Goal: Information Seeking & Learning: Learn about a topic

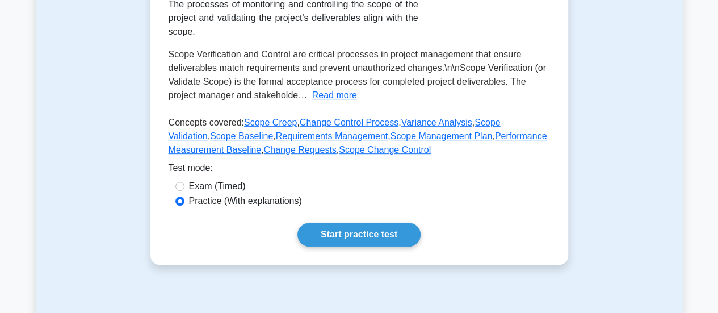
scroll to position [251, 0]
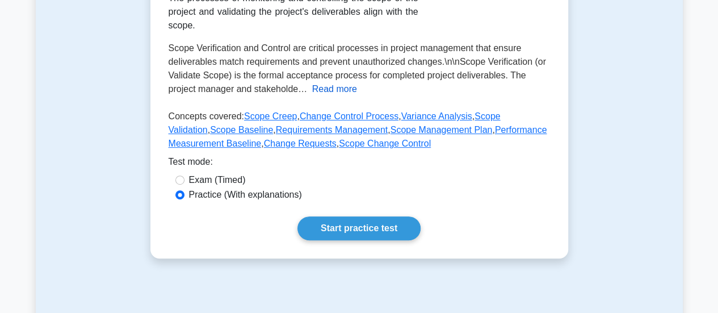
click at [344, 87] on button "Read more" at bounding box center [334, 89] width 45 height 14
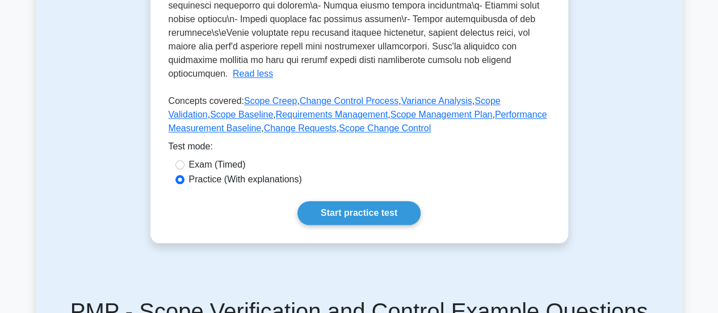
scroll to position [462, 0]
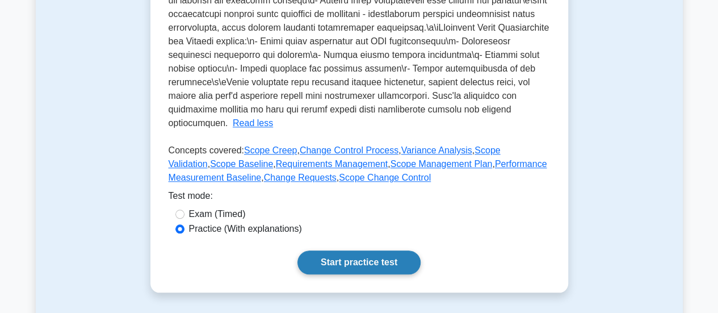
click at [365, 263] on link "Start practice test" at bounding box center [359, 262] width 123 height 24
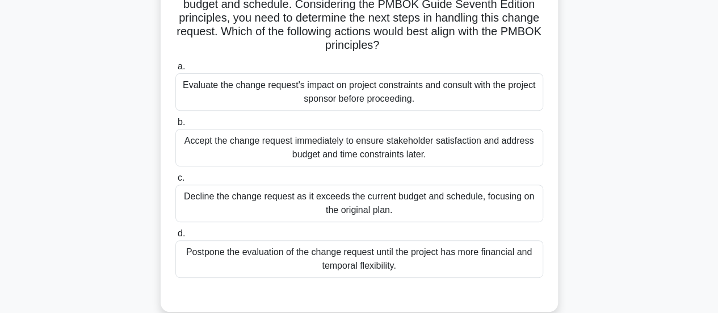
scroll to position [204, 0]
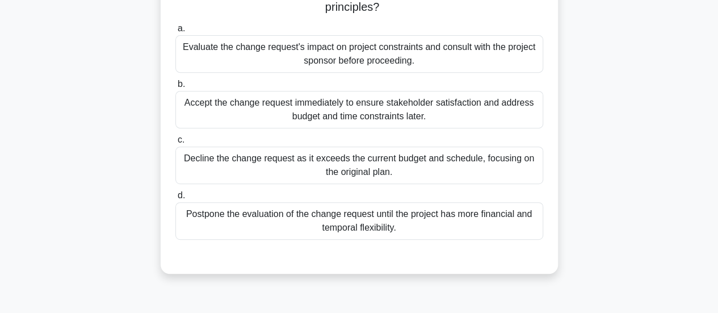
click at [430, 50] on div "Evaluate the change request's impact on project constraints and consult with th…" at bounding box center [360, 53] width 368 height 37
click at [176, 32] on input "a. Evaluate the change request's impact on project constraints and consult with…" at bounding box center [176, 28] width 0 height 7
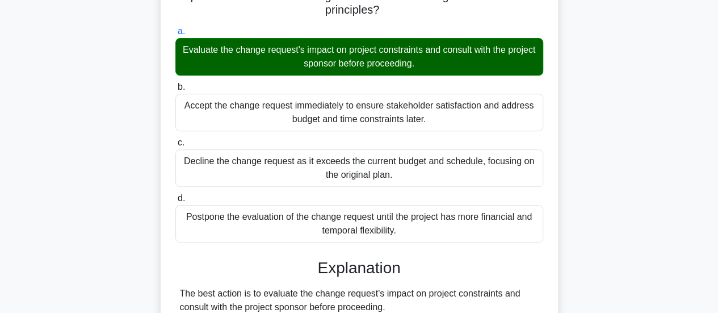
drag, startPoint x: 715, startPoint y: 137, endPoint x: 722, endPoint y: 148, distance: 13.4
click at [718, 148] on html "Go Premium Chandan" at bounding box center [359, 269] width 718 height 946
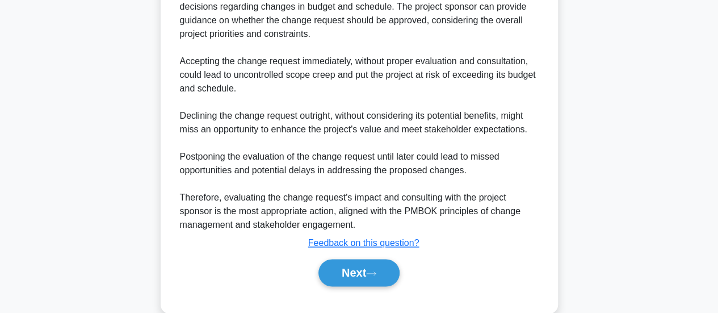
scroll to position [631, 0]
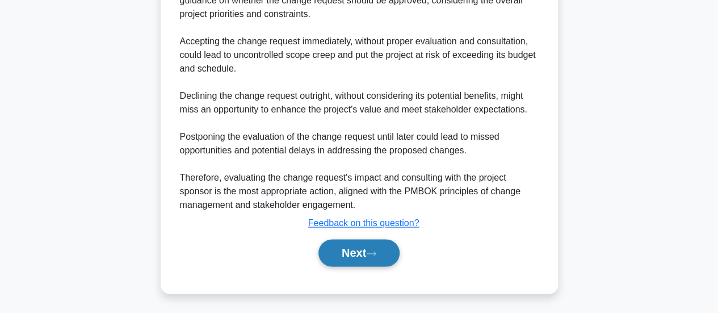
click at [373, 248] on button "Next" at bounding box center [359, 252] width 81 height 27
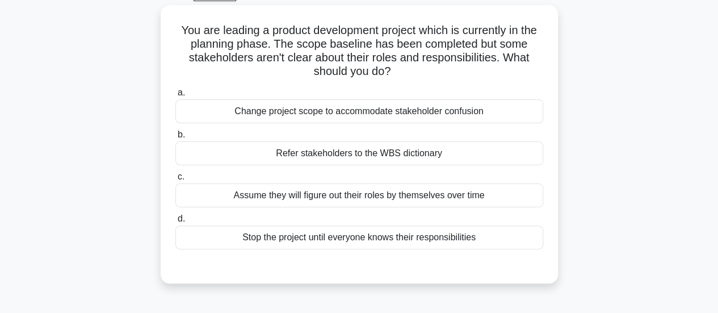
scroll to position [60, 0]
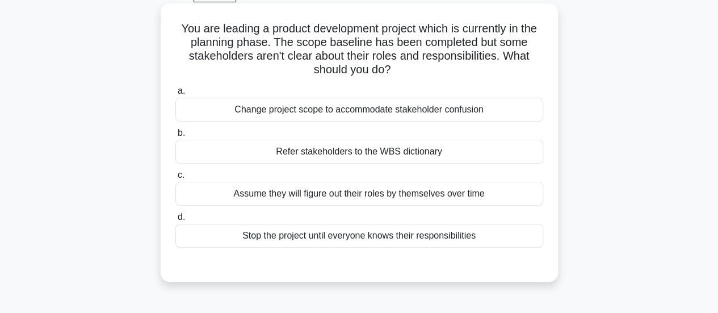
click at [333, 152] on div "Refer stakeholders to the WBS dictionary" at bounding box center [360, 152] width 368 height 24
click at [176, 137] on input "b. Refer stakeholders to the WBS dictionary" at bounding box center [176, 132] width 0 height 7
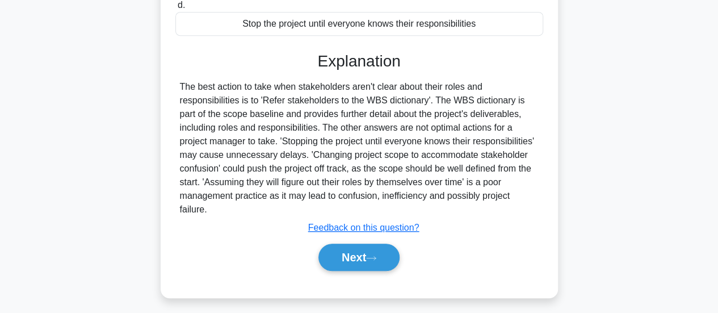
scroll to position [271, 0]
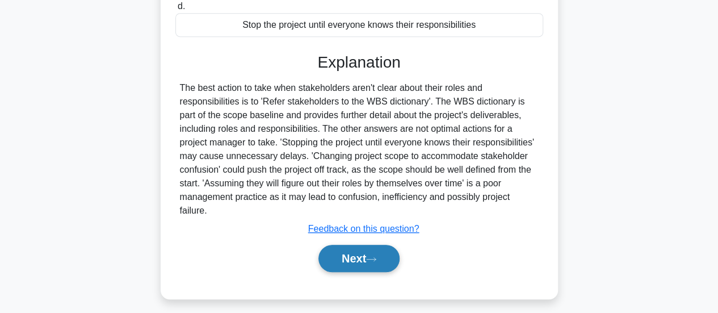
click at [357, 264] on button "Next" at bounding box center [359, 258] width 81 height 27
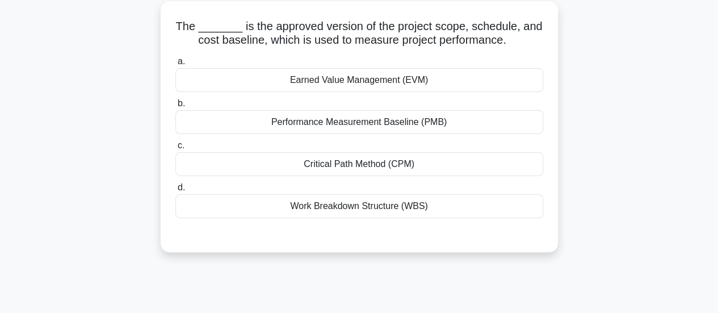
scroll to position [0, 0]
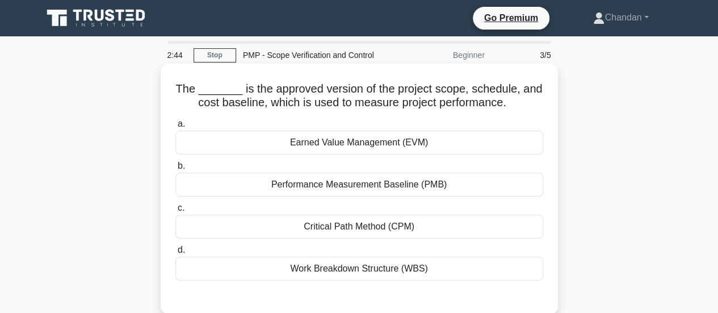
click at [391, 269] on div "Work Breakdown Structure (WBS)" at bounding box center [360, 269] width 368 height 24
click at [176, 254] on input "d. Work Breakdown Structure (WBS)" at bounding box center [176, 249] width 0 height 7
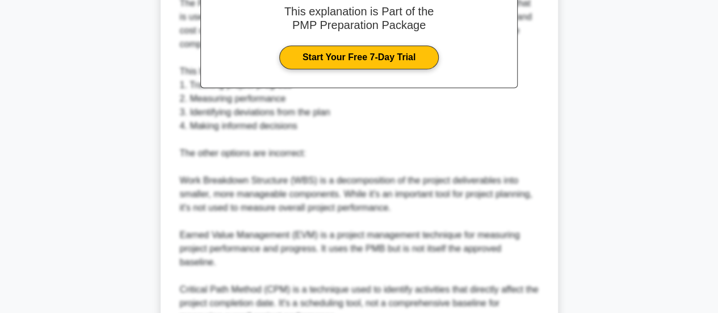
scroll to position [381, 0]
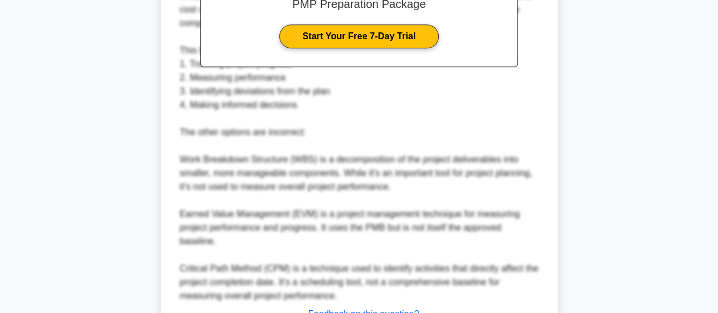
click at [717, 176] on main "2:33 Stop PMP - Scope Verification and Control Beginner 3/5 The _______ is the …" at bounding box center [359, 29] width 718 height 746
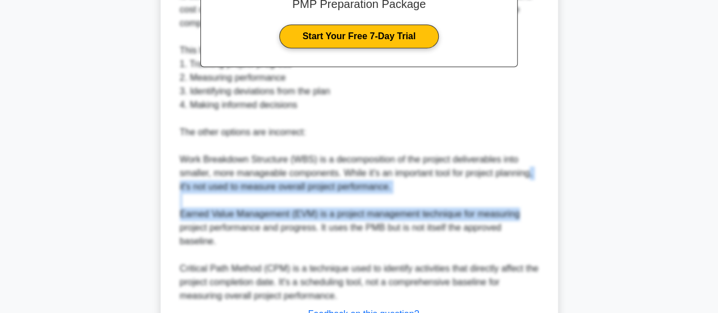
drag, startPoint x: 717, startPoint y: 176, endPoint x: 723, endPoint y: 216, distance: 41.3
click at [718, 216] on html "Go Premium [GEOGRAPHIC_DATA]" at bounding box center [359, 10] width 718 height 783
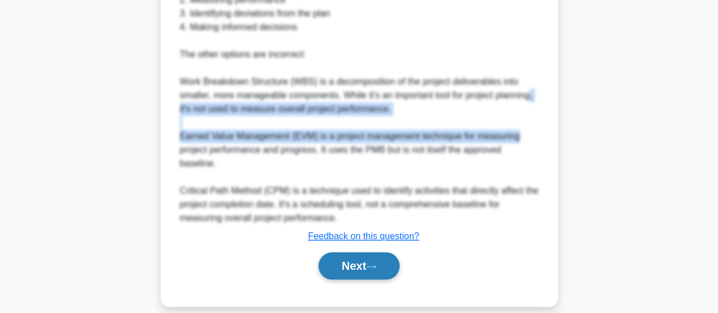
click at [387, 252] on button "Next" at bounding box center [359, 265] width 81 height 27
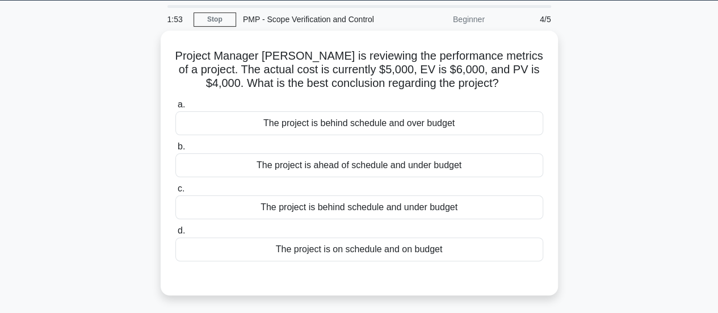
scroll to position [31, 0]
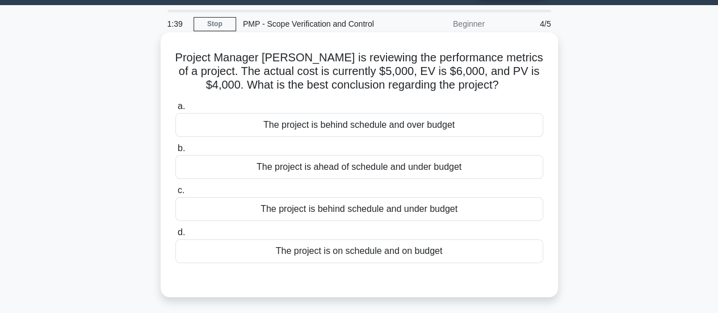
click at [441, 126] on div "The project is behind schedule and over budget" at bounding box center [360, 125] width 368 height 24
click at [176, 110] on input "a. The project is behind schedule and over budget" at bounding box center [176, 106] width 0 height 7
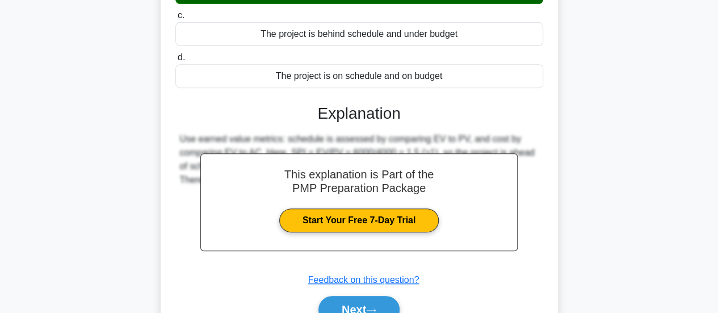
scroll to position [300, 0]
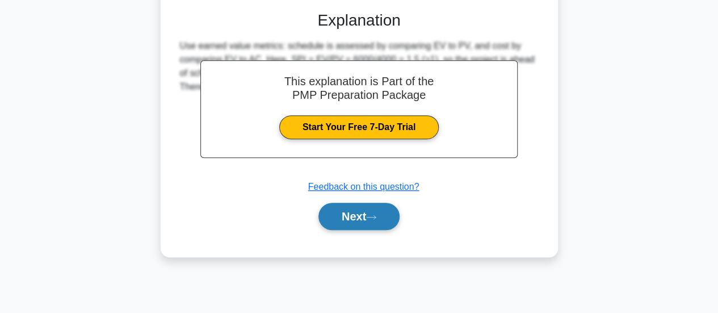
click at [377, 215] on icon at bounding box center [371, 217] width 10 height 6
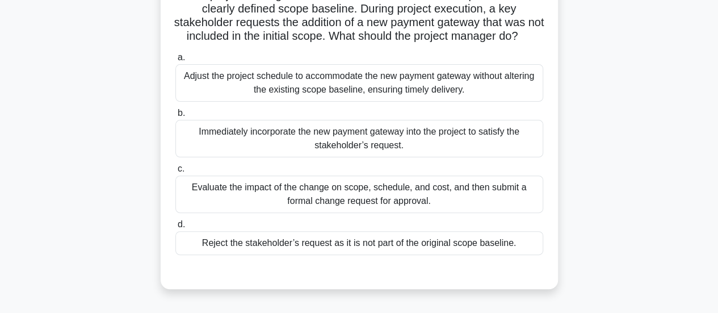
scroll to position [95, 0]
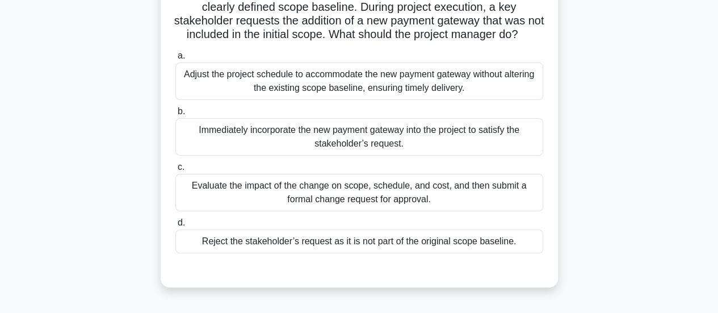
click at [465, 211] on div "Evaluate the impact of the change on scope, schedule, and cost, and then submit…" at bounding box center [360, 192] width 368 height 37
click at [176, 171] on input "c. Evaluate the impact of the change on scope, schedule, and cost, and then sub…" at bounding box center [176, 167] width 0 height 7
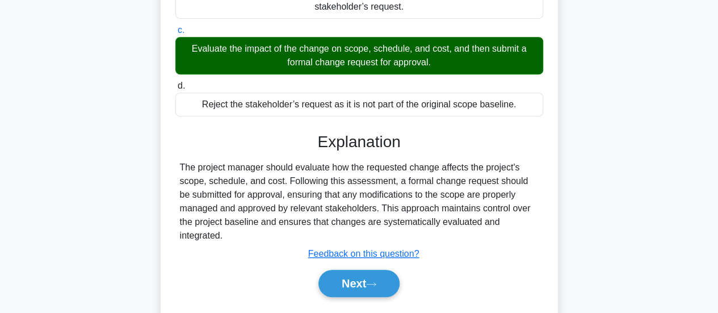
scroll to position [300, 0]
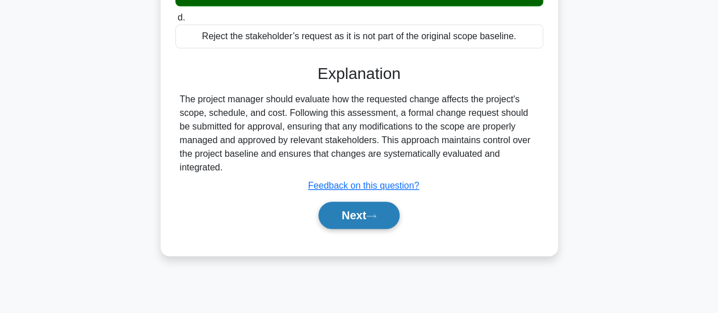
click at [377, 229] on button "Next" at bounding box center [359, 215] width 81 height 27
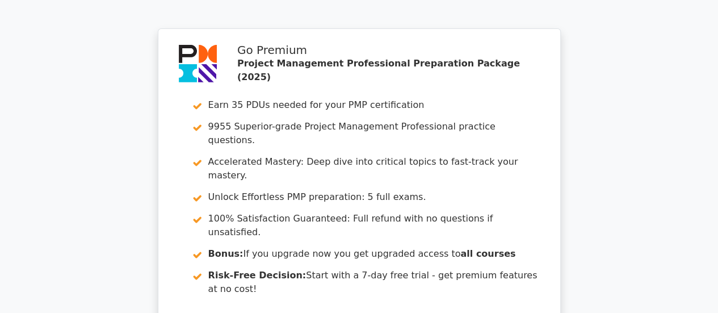
scroll to position [2098, 0]
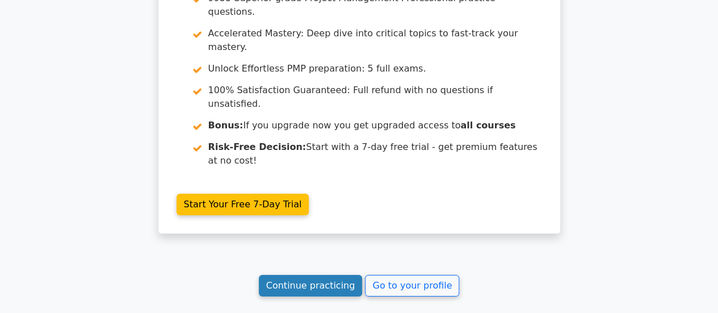
click at [320, 275] on link "Continue practicing" at bounding box center [311, 286] width 104 height 22
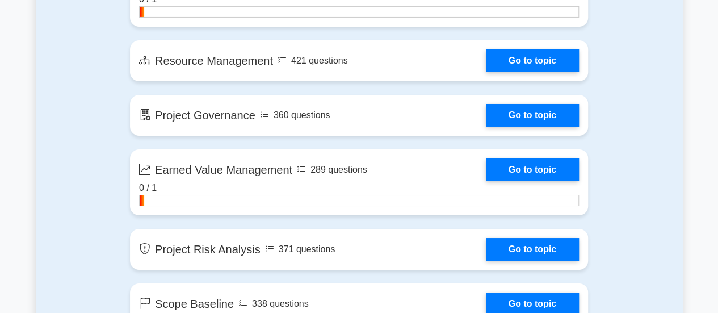
scroll to position [1871, 0]
